Goal: Find specific page/section

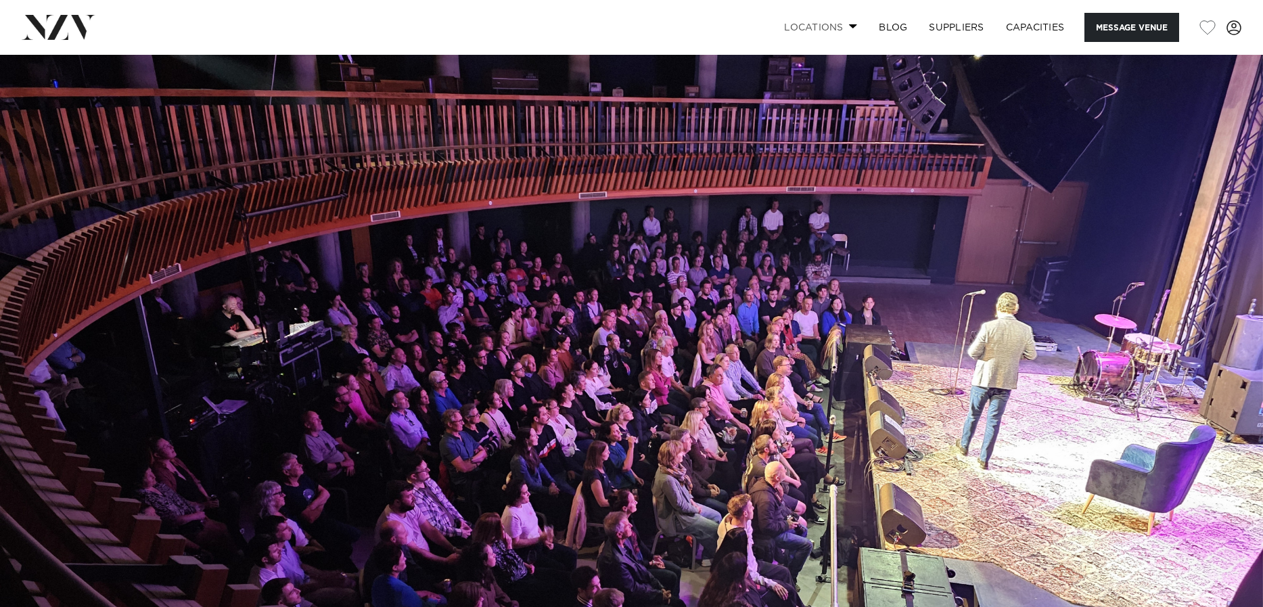
click at [815, 27] on link "Locations" at bounding box center [820, 27] width 95 height 29
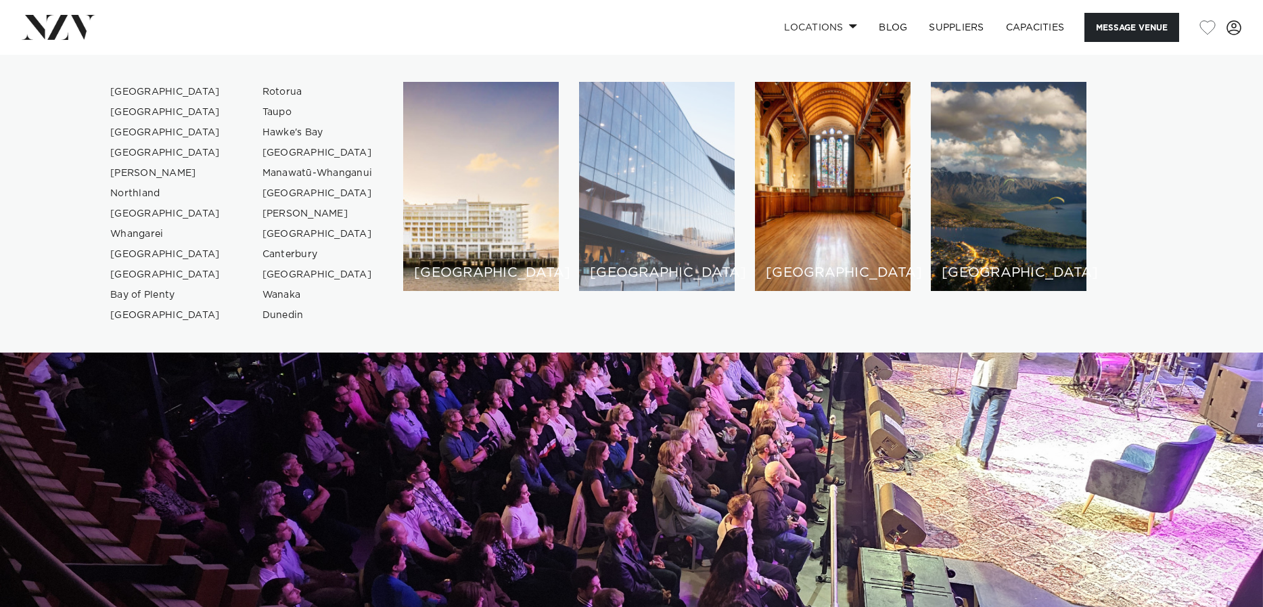
click at [673, 238] on div "[GEOGRAPHIC_DATA]" at bounding box center [657, 186] width 156 height 209
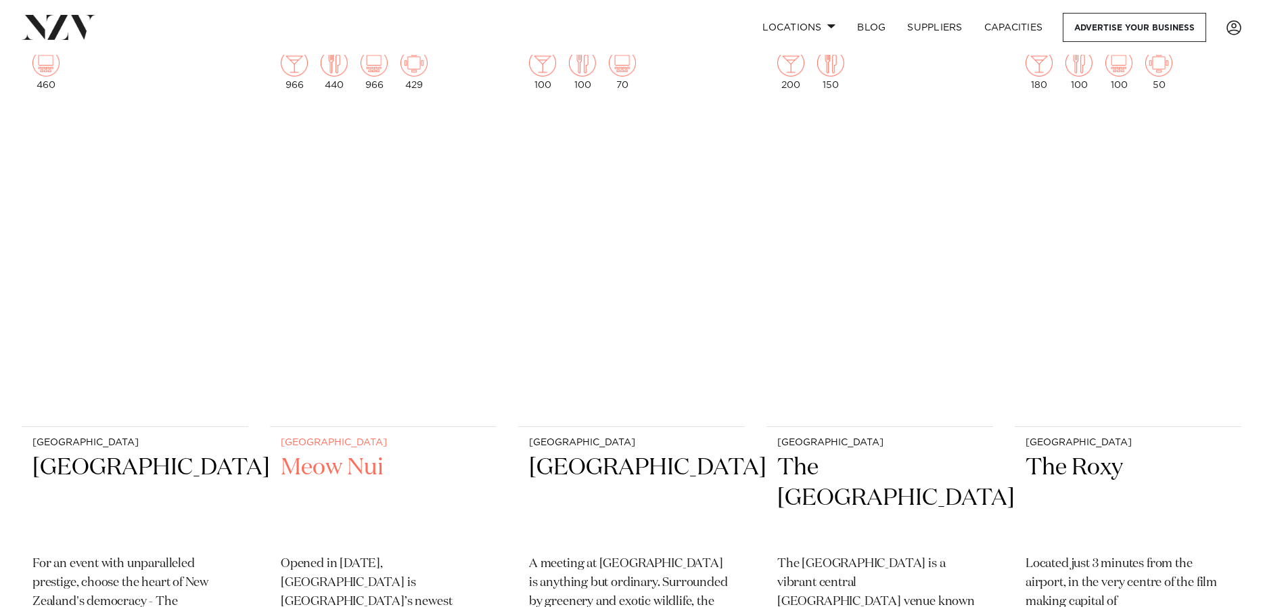
scroll to position [2842, 0]
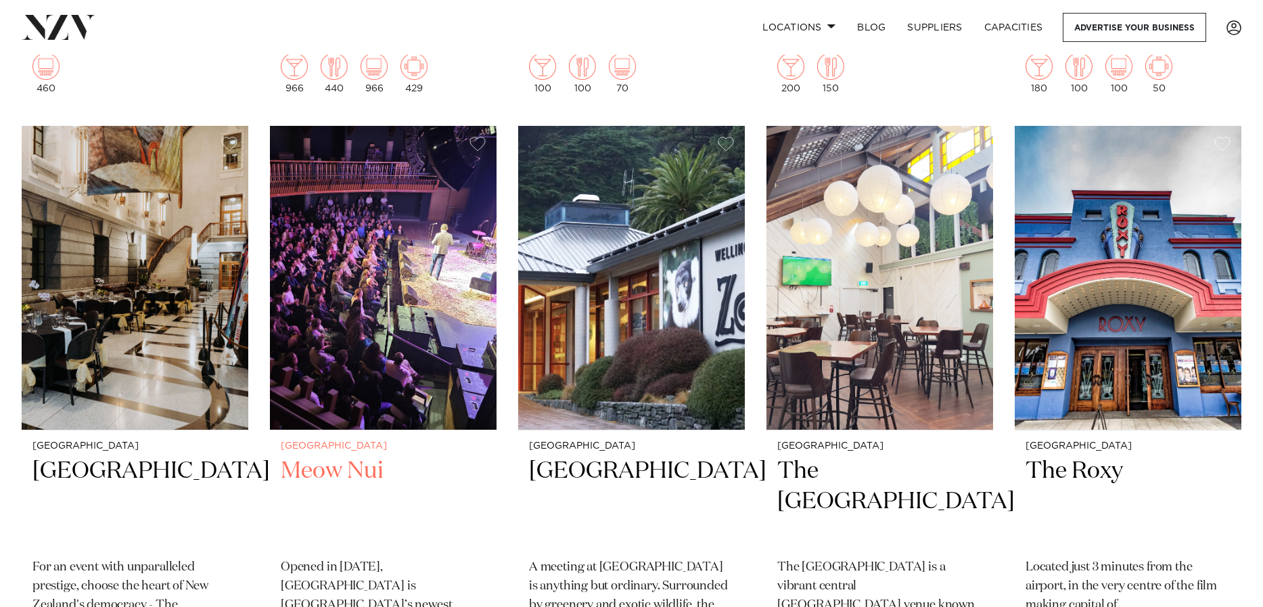
click at [320, 457] on div "Wellington Meow Nui Opened in [DATE], [GEOGRAPHIC_DATA] is [GEOGRAPHIC_DATA]’s …" at bounding box center [383, 565] width 227 height 271
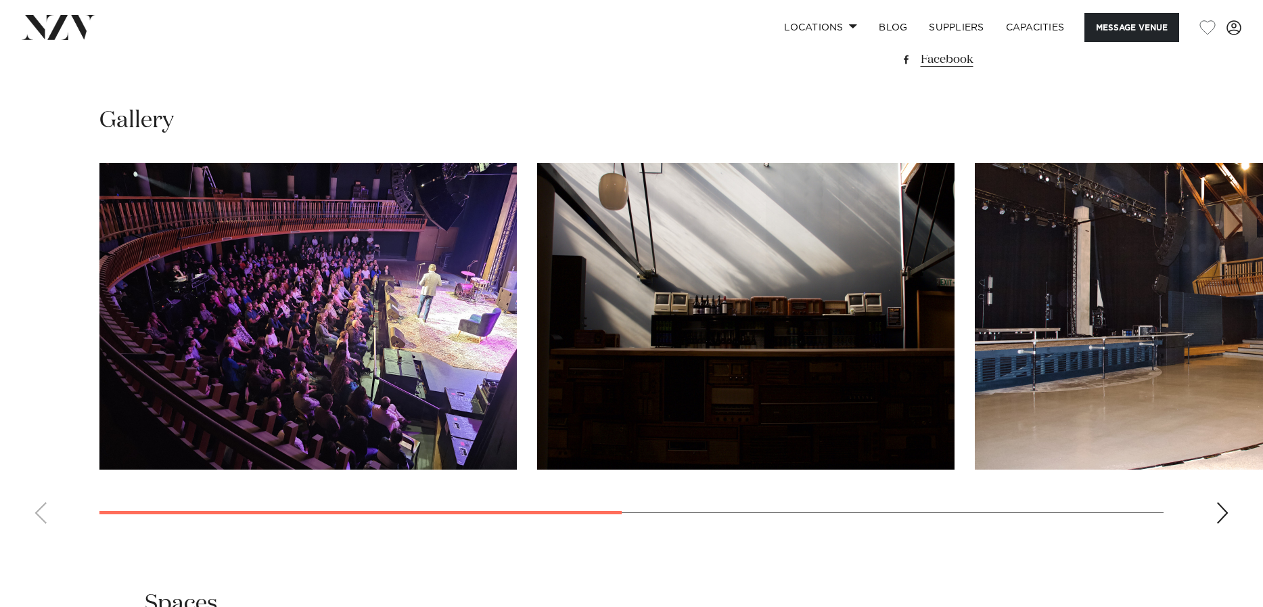
scroll to position [1353, 0]
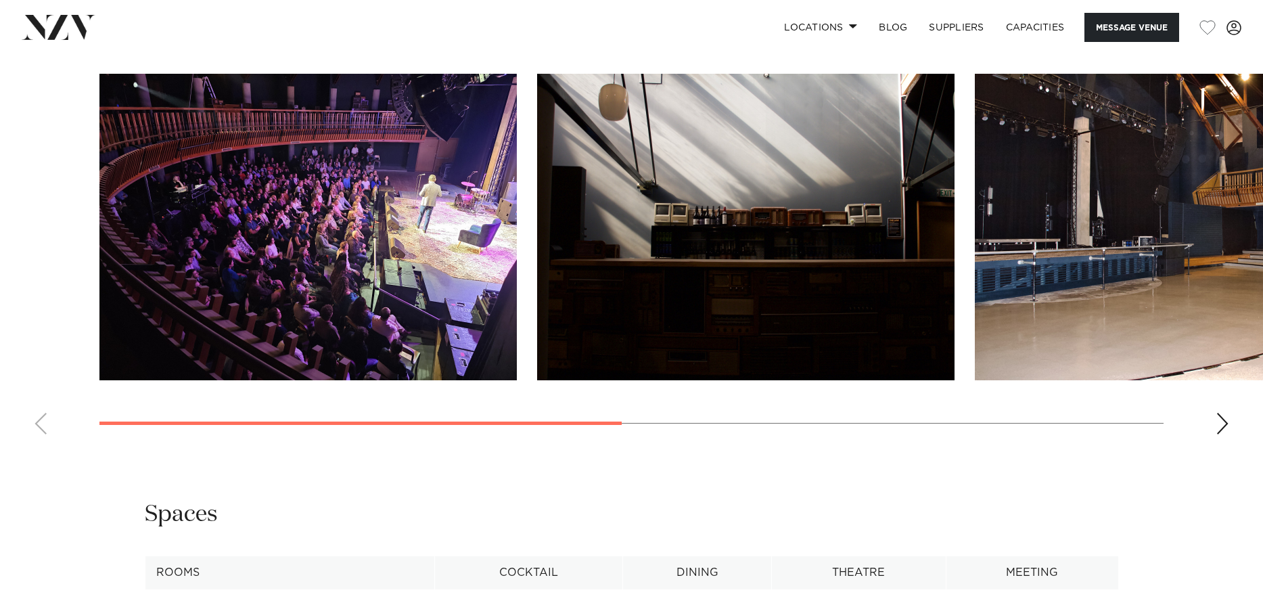
click at [1230, 445] on swiper-container at bounding box center [631, 259] width 1263 height 371
click at [1223, 434] on div "Next slide" at bounding box center [1223, 424] width 14 height 22
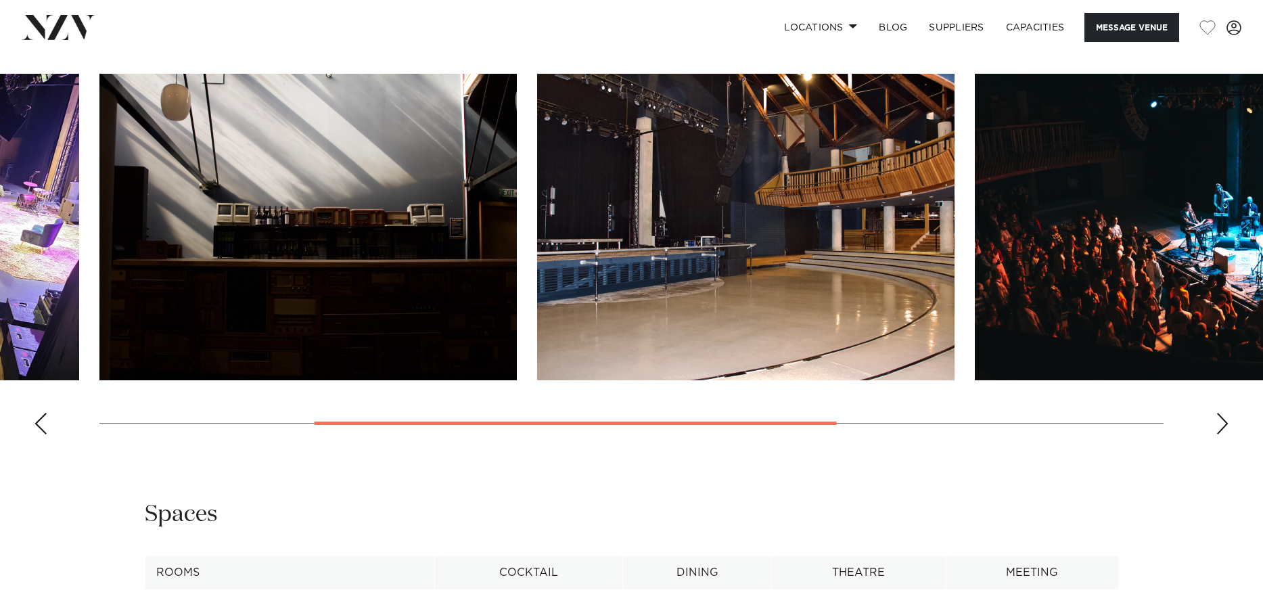
click at [1223, 434] on div "Next slide" at bounding box center [1223, 424] width 14 height 22
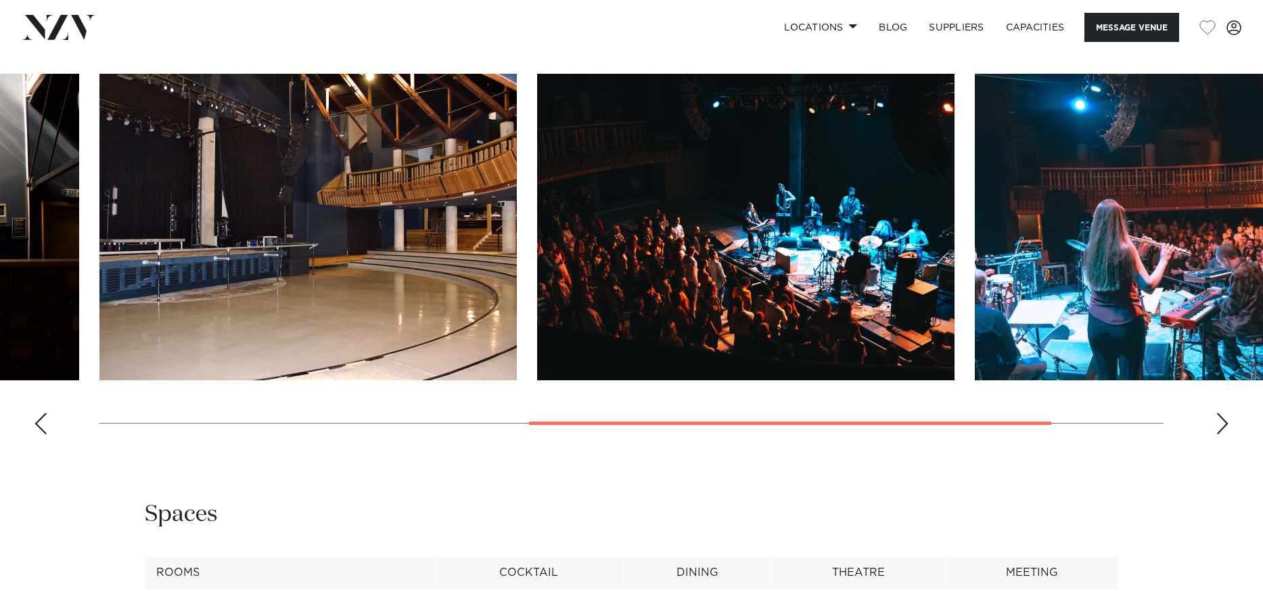
click at [1223, 434] on div "Next slide" at bounding box center [1223, 424] width 14 height 22
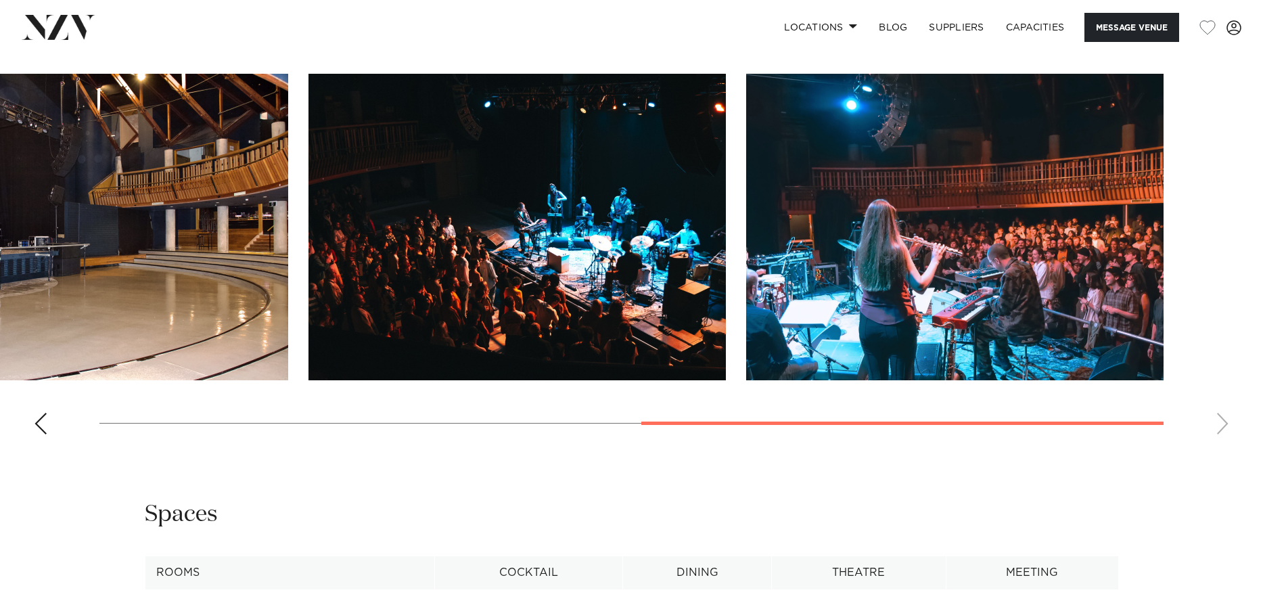
click at [1223, 445] on swiper-container at bounding box center [631, 259] width 1263 height 371
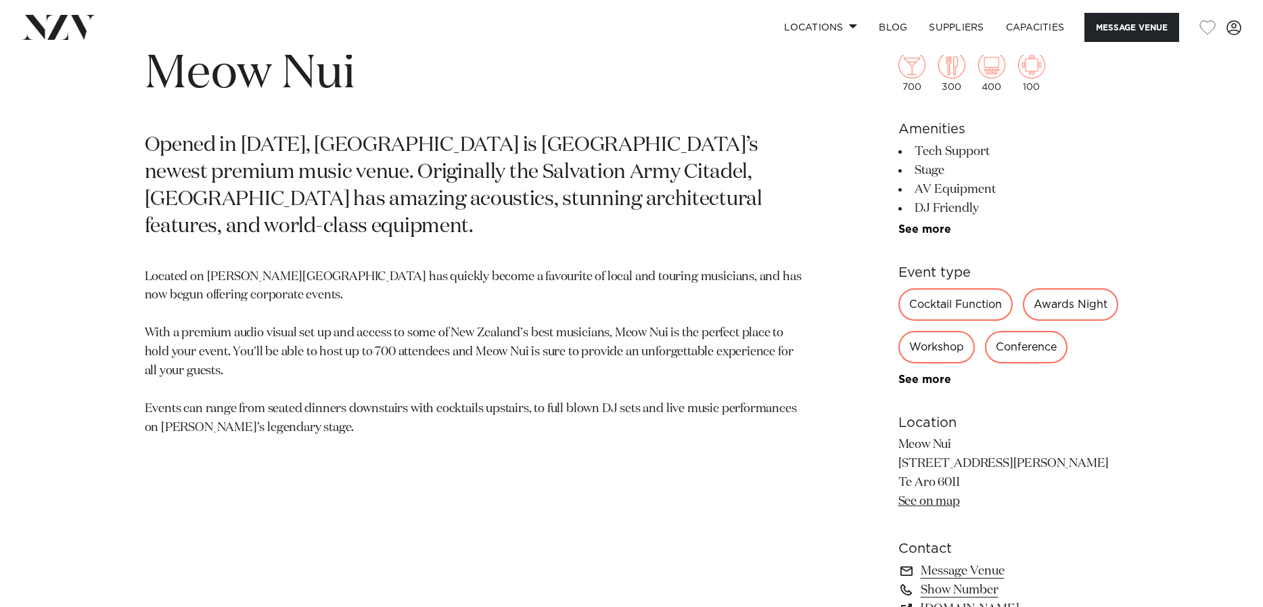
scroll to position [609, 0]
